Goal: Information Seeking & Learning: Find specific fact

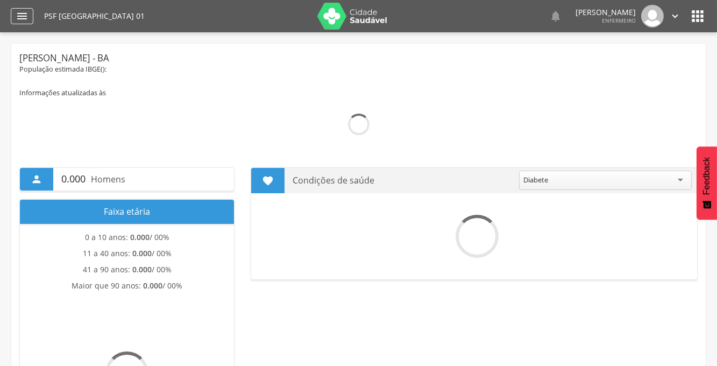
click at [16, 14] on icon "" at bounding box center [22, 16] width 13 height 13
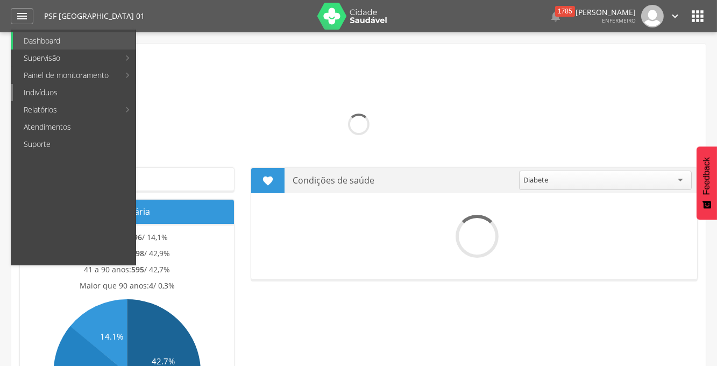
click at [34, 90] on link "Indivíduos" at bounding box center [74, 92] width 123 height 17
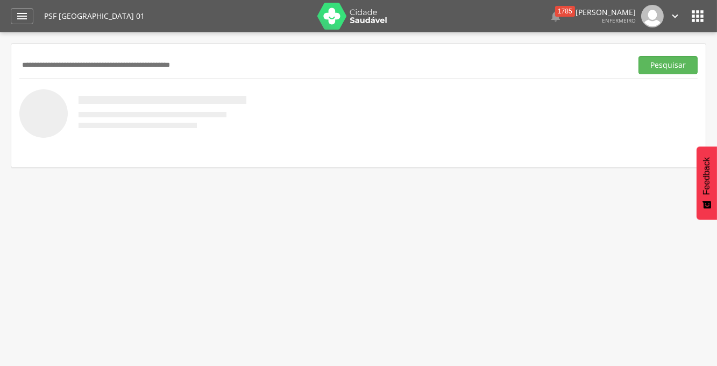
click at [93, 60] on input "text" at bounding box center [323, 65] width 609 height 18
paste input "**********"
click at [639, 56] on button "Pesquisar" at bounding box center [668, 65] width 59 height 18
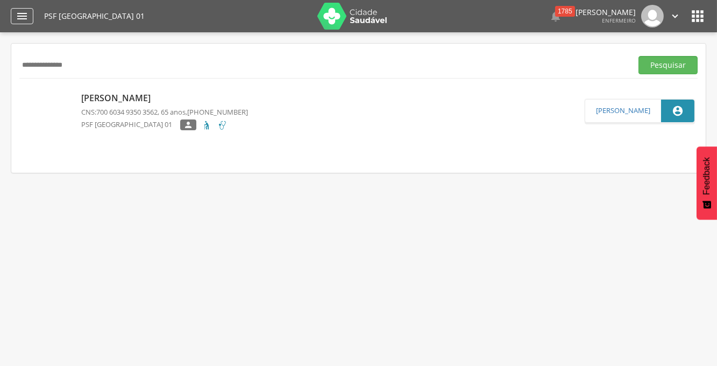
click at [22, 15] on icon "" at bounding box center [22, 16] width 13 height 13
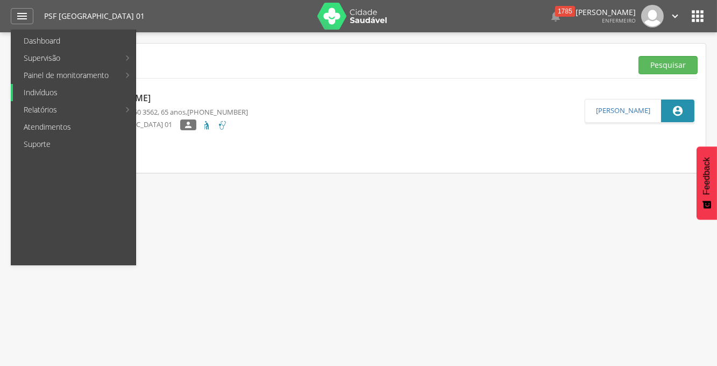
click at [45, 90] on link "Indivíduos" at bounding box center [74, 92] width 123 height 17
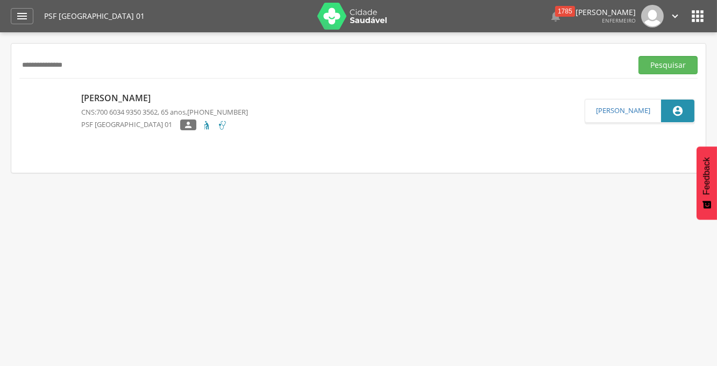
drag, startPoint x: 90, startPoint y: 66, endPoint x: -5, endPoint y: 60, distance: 94.9
click at [0, 60] on html " Dashboard Supervisão Produtividade Mapa da Cidade App desatualizado Última si…" at bounding box center [358, 183] width 717 height 366
click at [639, 56] on button "Pesquisar" at bounding box center [668, 65] width 59 height 18
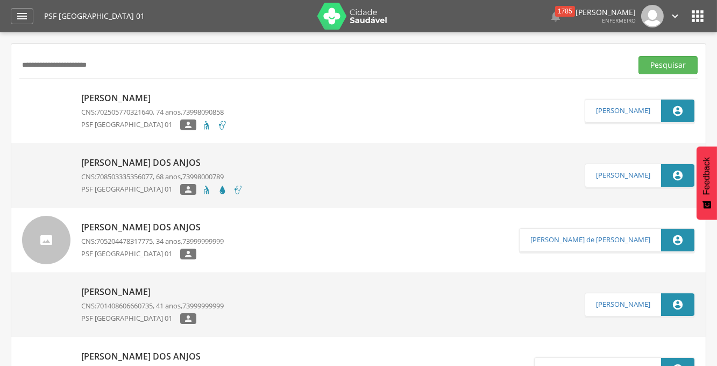
drag, startPoint x: 139, startPoint y: 68, endPoint x: -25, endPoint y: 53, distance: 164.9
click at [0, 53] on html " Dashboard Supervisão Produtividade Mapa da Cidade App desatualizado Última si…" at bounding box center [358, 183] width 717 height 366
paste input "text"
click at [639, 56] on button "Pesquisar" at bounding box center [668, 65] width 59 height 18
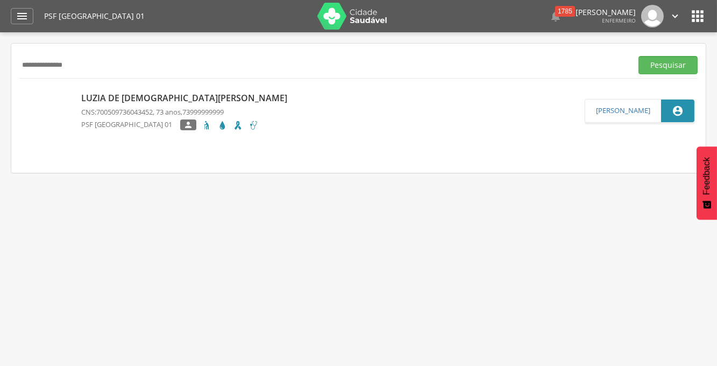
drag, startPoint x: 98, startPoint y: 69, endPoint x: 11, endPoint y: 65, distance: 86.8
click at [15, 66] on div "**********" at bounding box center [358, 108] width 695 height 129
paste input "text"
click at [639, 56] on button "Pesquisar" at bounding box center [668, 65] width 59 height 18
drag, startPoint x: 89, startPoint y: 65, endPoint x: -11, endPoint y: 65, distance: 100.1
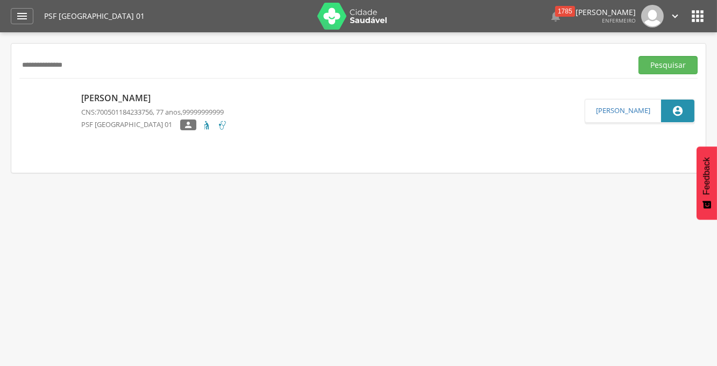
click at [0, 65] on html " Dashboard Supervisão Produtividade Mapa da Cidade App desatualizado Última si…" at bounding box center [358, 183] width 717 height 366
paste input "text"
type input "**********"
click at [639, 56] on button "Pesquisar" at bounding box center [668, 65] width 59 height 18
